Goal: Entertainment & Leisure: Consume media (video, audio)

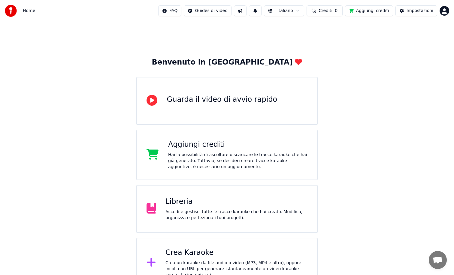
click at [370, 8] on button "Aggiungi crediti" at bounding box center [369, 10] width 48 height 11
click at [178, 193] on div "Libreria Accedi e gestisci tutte le tracce karaoke che hai creato. Modifica, or…" at bounding box center [227, 209] width 182 height 48
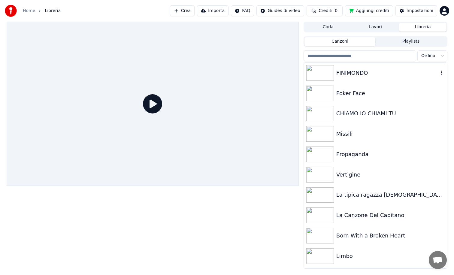
click at [326, 74] on img at bounding box center [321, 73] width 28 height 16
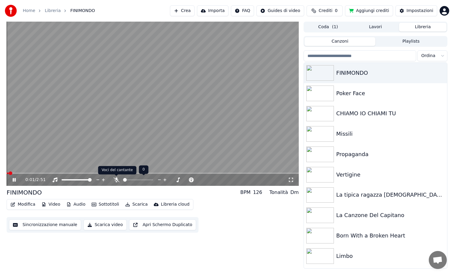
click at [118, 180] on icon at bounding box center [117, 180] width 6 height 5
click at [93, 173] on span at bounding box center [153, 173] width 292 height 1
click at [132, 173] on span at bounding box center [153, 173] width 292 height 1
click at [168, 174] on span at bounding box center [153, 173] width 292 height 1
click at [193, 124] on video at bounding box center [153, 104] width 292 height 164
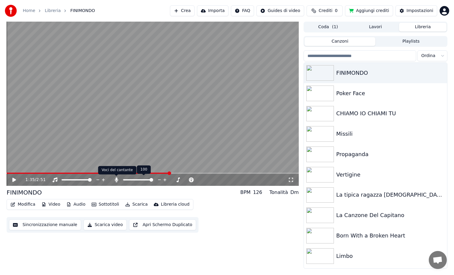
click at [117, 182] on icon at bounding box center [116, 180] width 3 height 5
click at [143, 109] on video at bounding box center [153, 104] width 292 height 164
click at [116, 182] on icon at bounding box center [117, 180] width 6 height 5
click at [211, 123] on video at bounding box center [153, 104] width 292 height 164
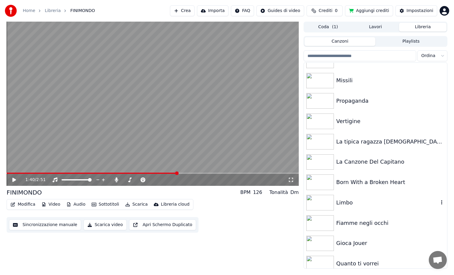
scroll to position [53, 0]
click at [323, 166] on img at bounding box center [321, 163] width 28 height 16
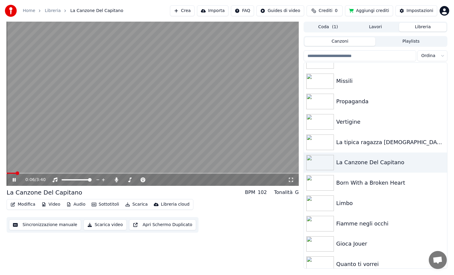
click at [217, 98] on video at bounding box center [153, 104] width 292 height 164
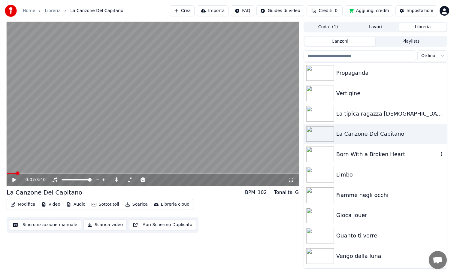
scroll to position [85, 0]
